Goal: Find specific page/section: Find specific page/section

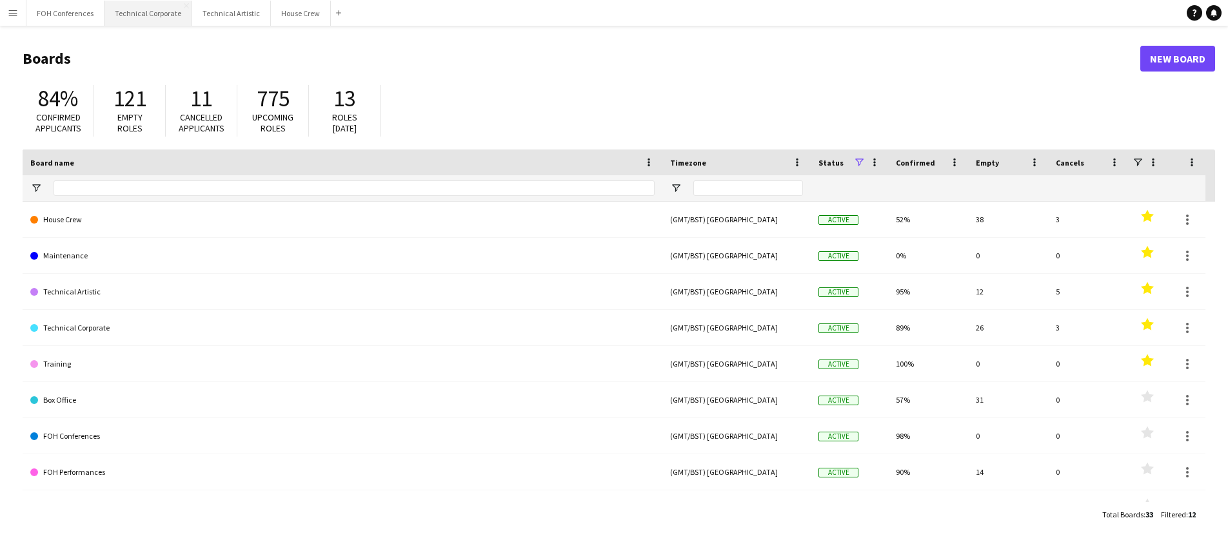
click at [154, 13] on button "Technical Corporate Close" at bounding box center [148, 13] width 88 height 25
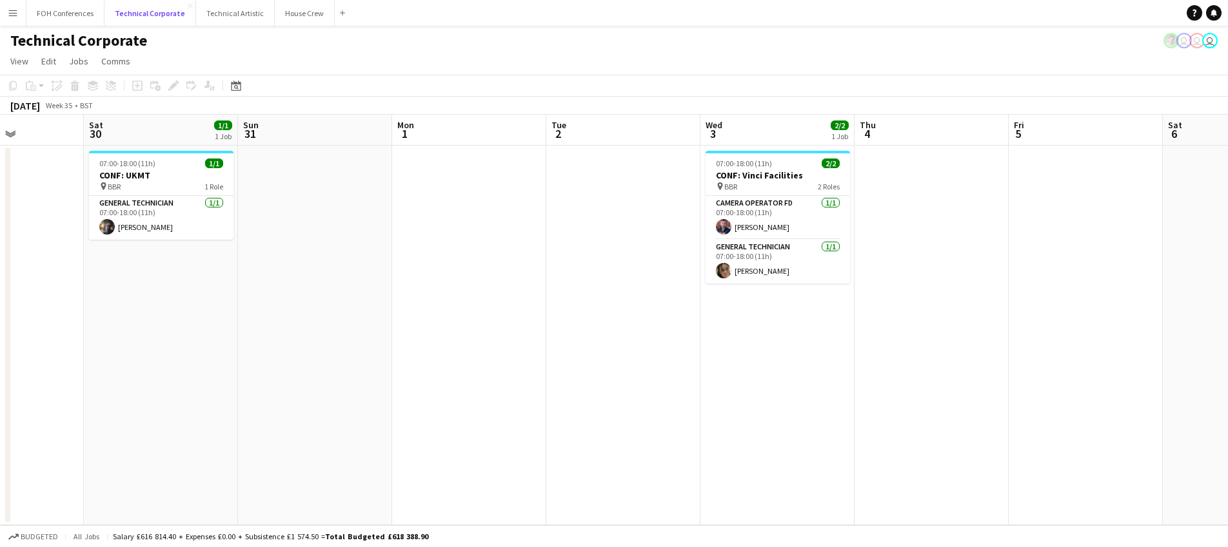
scroll to position [0, 368]
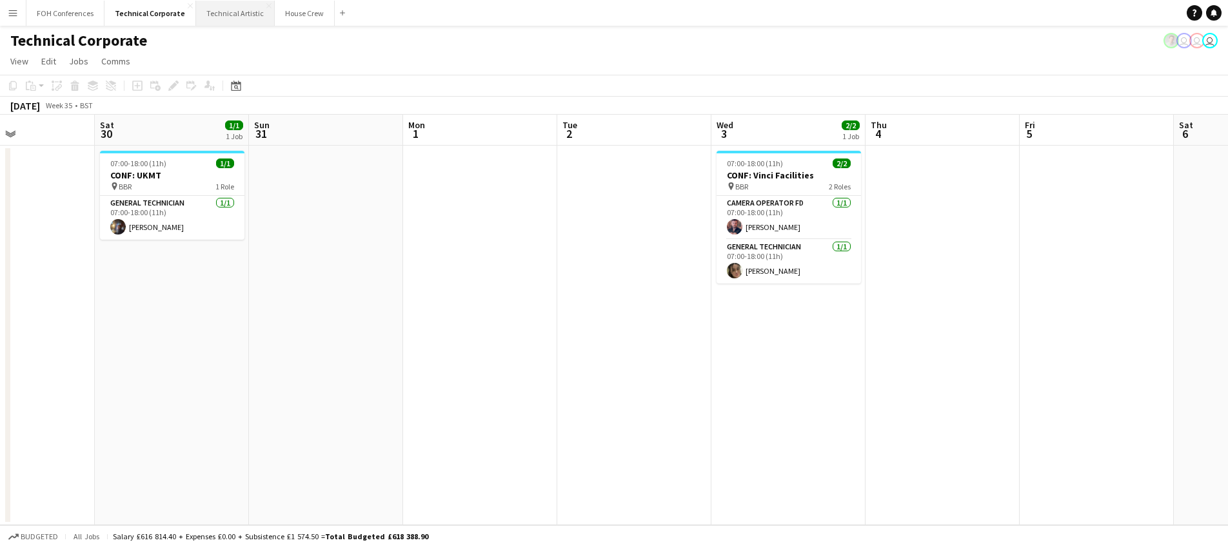
click at [228, 14] on button "Technical Artistic Close" at bounding box center [235, 13] width 79 height 25
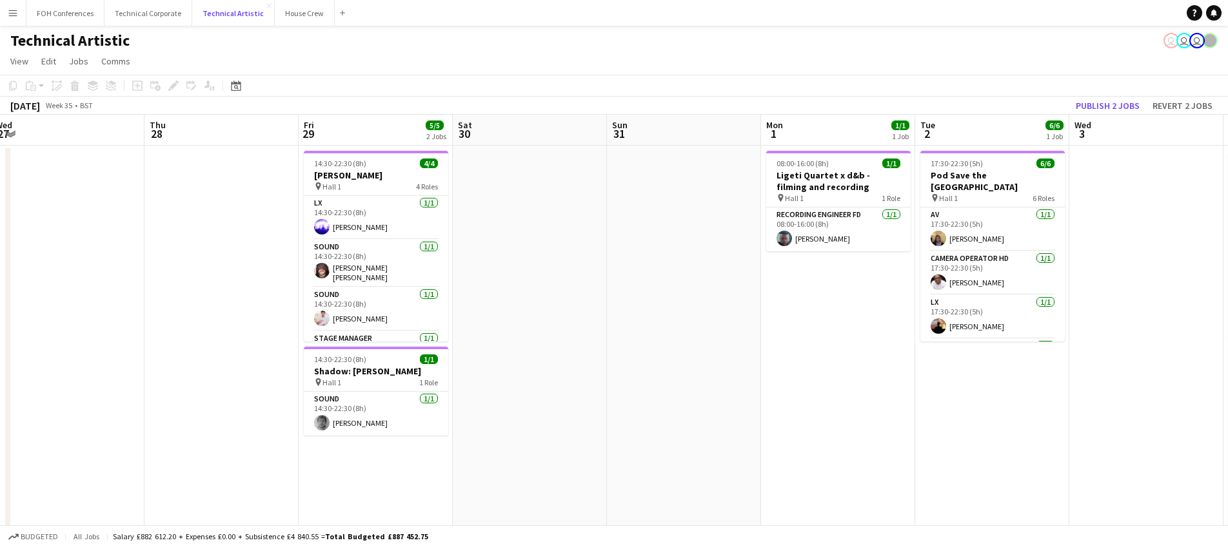
scroll to position [0, 480]
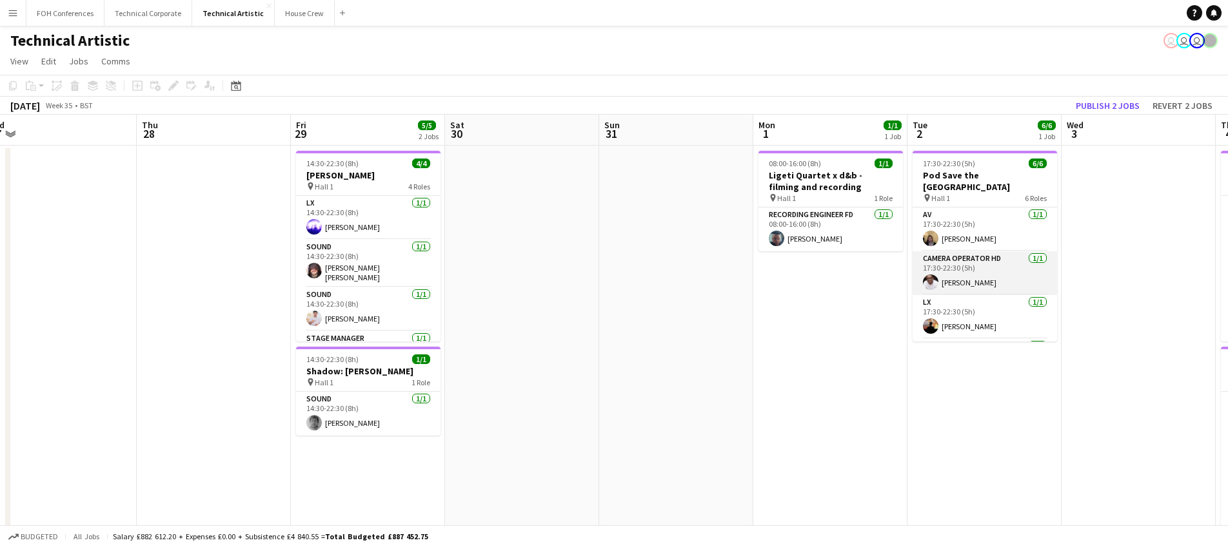
click at [945, 254] on app-card-role "Camera Operator HD [DATE] 17:30-22:30 (5h) [PERSON_NAME]" at bounding box center [984, 273] width 144 height 44
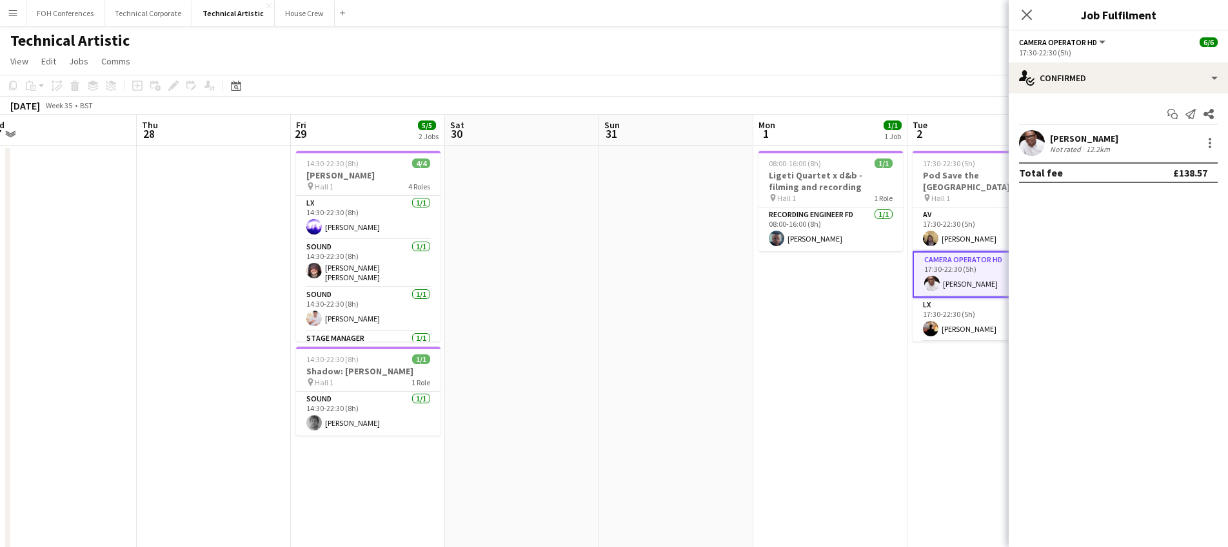
scroll to position [0, 471]
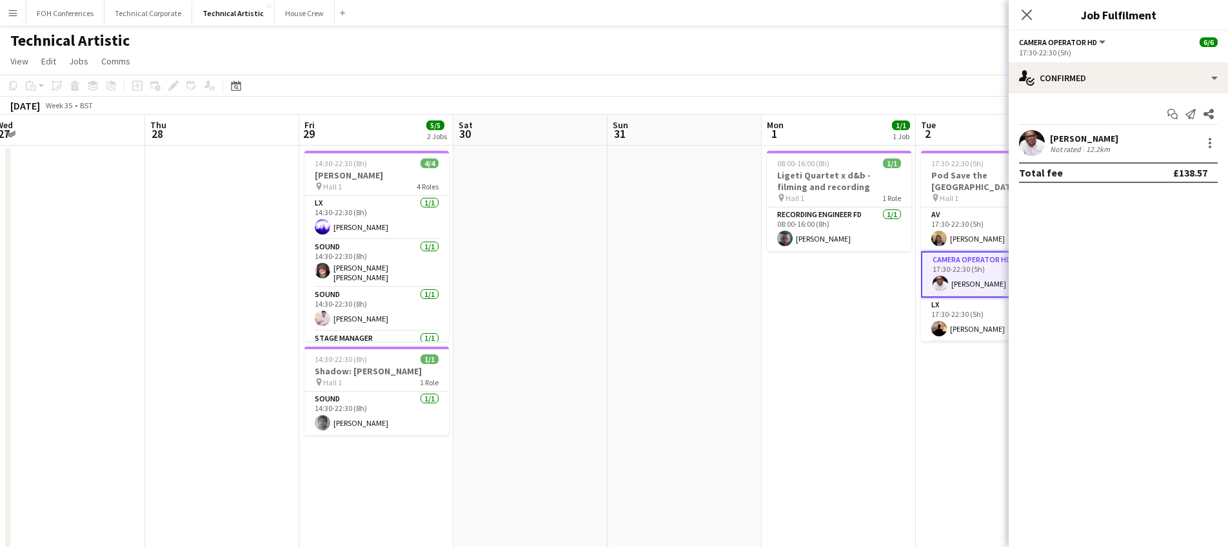
click at [945, 254] on app-card-role "Camera Operator HD [DATE] 17:30-22:30 (5h) [PERSON_NAME]" at bounding box center [993, 274] width 144 height 46
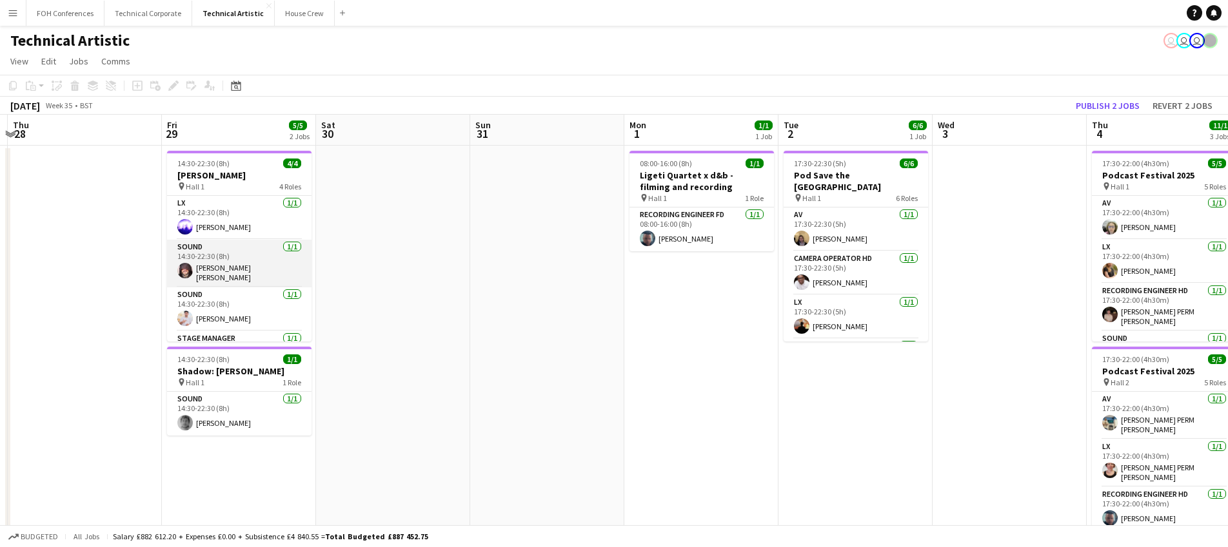
scroll to position [30, 0]
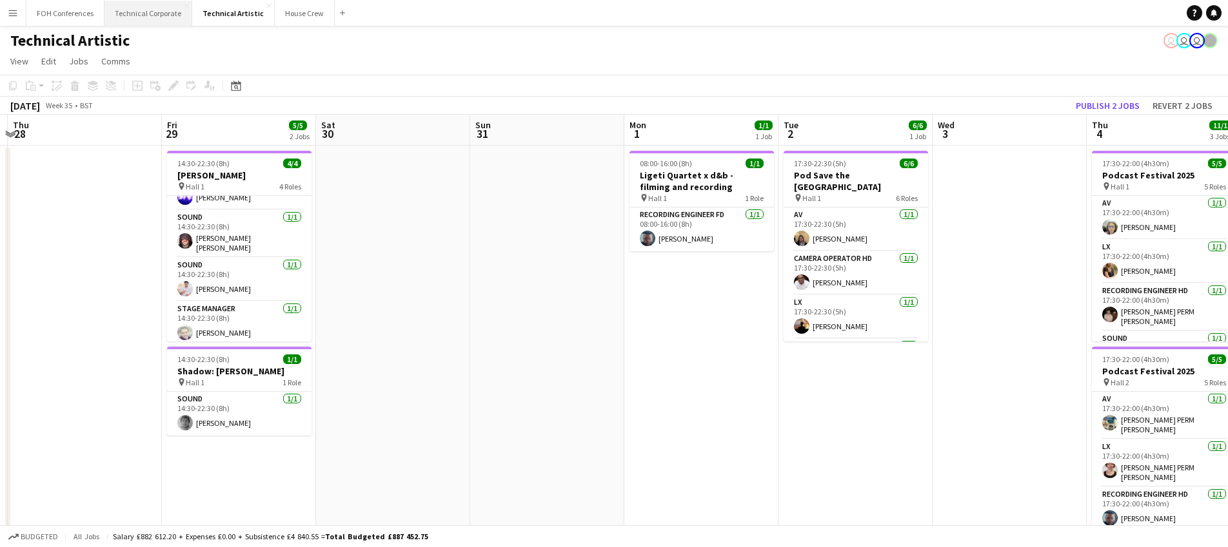
click at [157, 13] on button "Technical Corporate Close" at bounding box center [148, 13] width 88 height 25
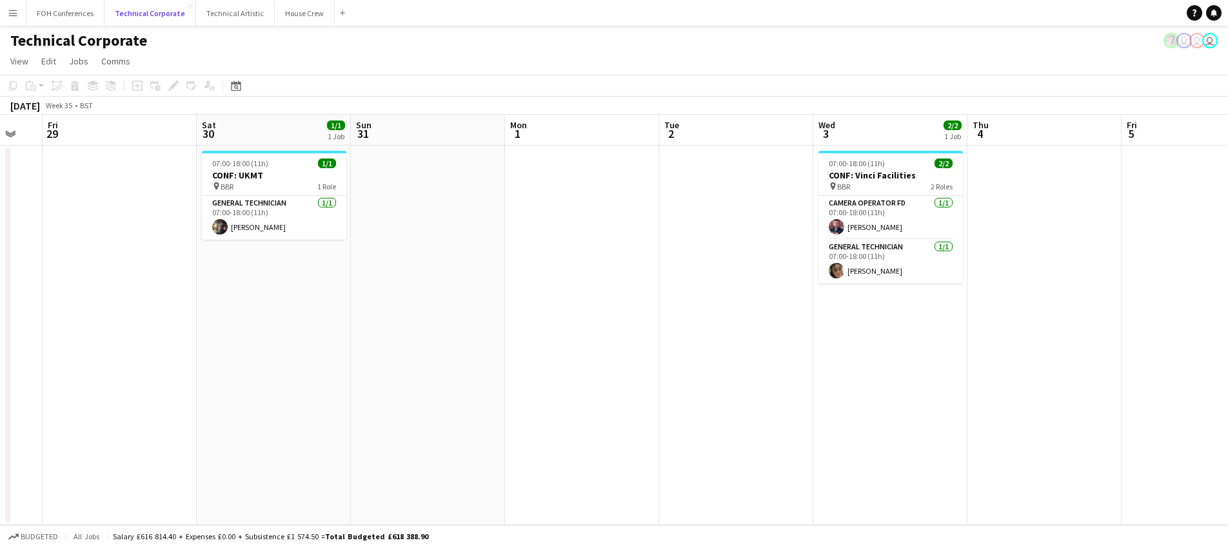
scroll to position [0, 421]
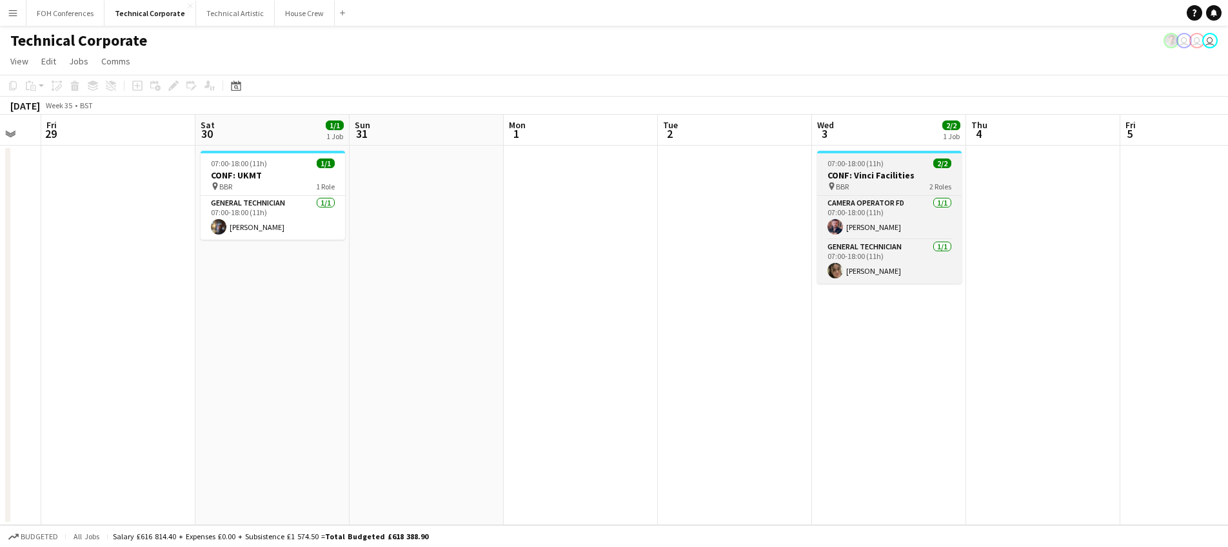
click at [869, 172] on h3 "CONF: Vinci Facilities" at bounding box center [889, 176] width 144 height 12
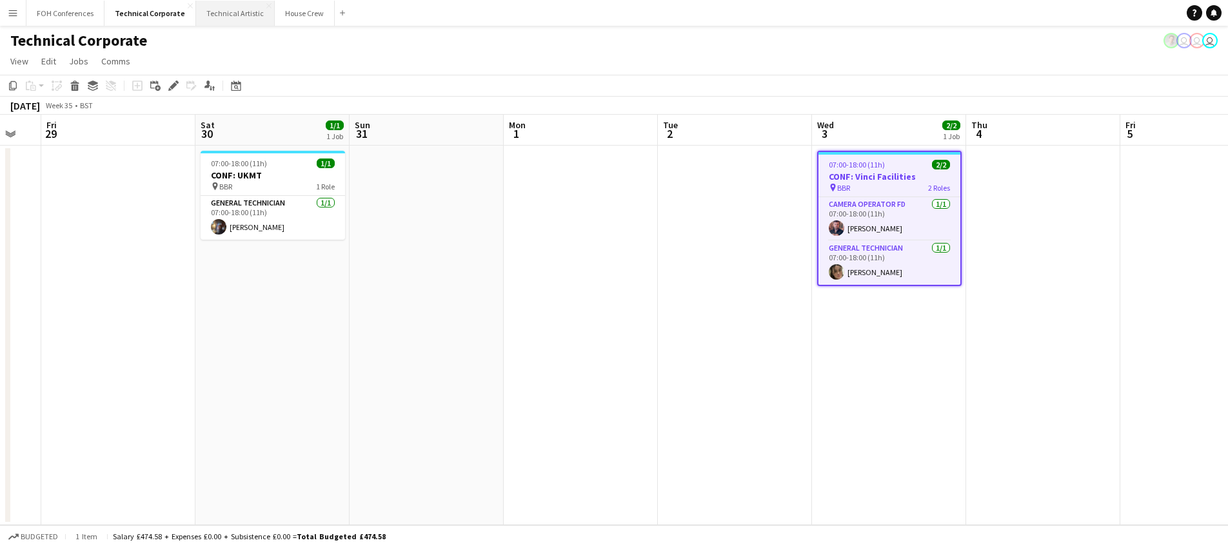
click at [220, 14] on button "Technical Artistic Close" at bounding box center [235, 13] width 79 height 25
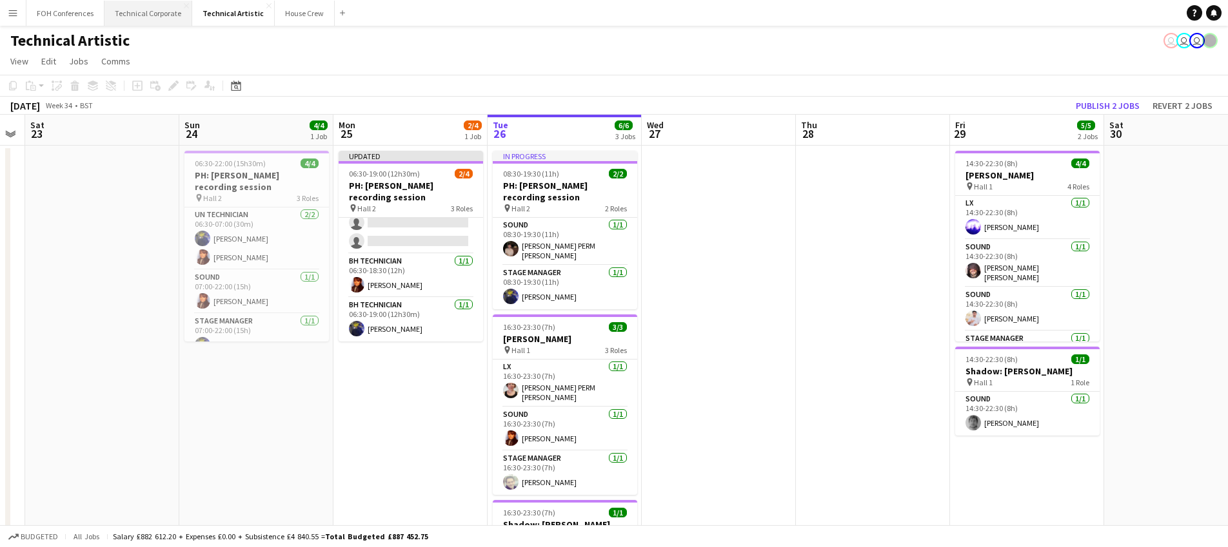
click at [179, 18] on button "Technical Corporate Close" at bounding box center [148, 13] width 88 height 25
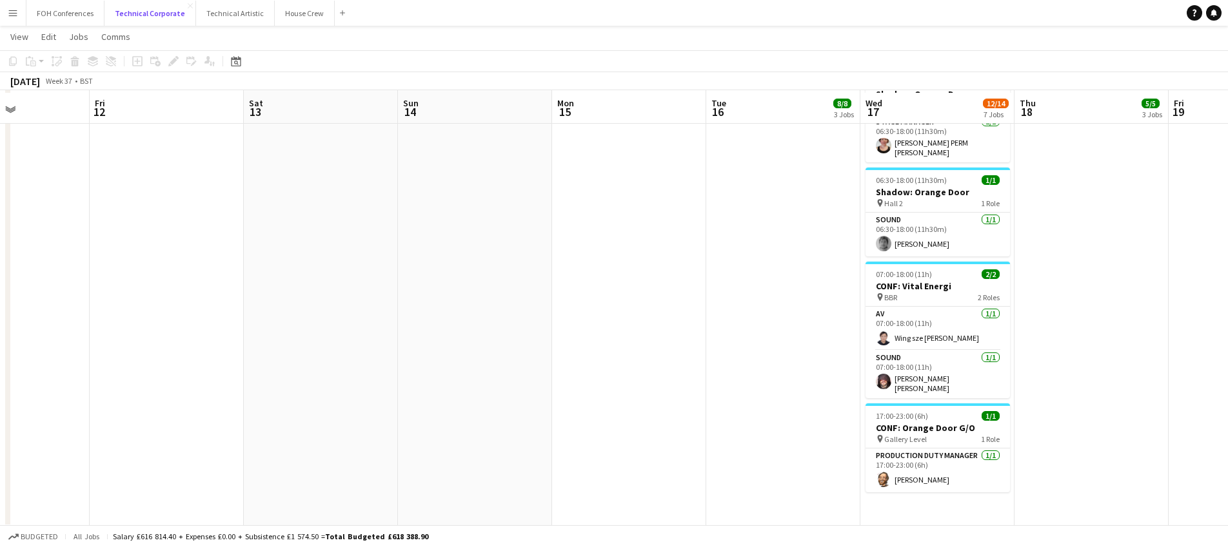
scroll to position [598, 0]
